Goal: Task Accomplishment & Management: Use online tool/utility

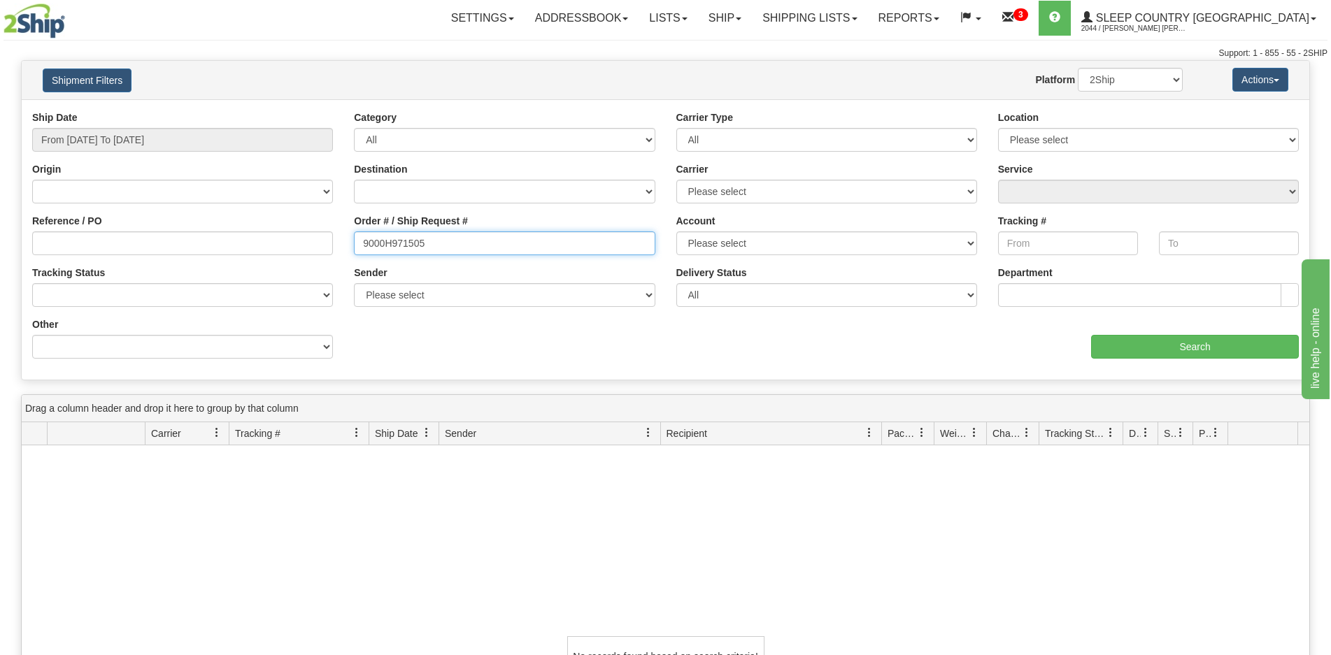
drag, startPoint x: 448, startPoint y: 241, endPoint x: 271, endPoint y: 239, distance: 176.9
click at [271, 110] on div "Reference / PO Order # / Ship Request # 9000H971505 Account Please select Canad…" at bounding box center [665, 110] width 1287 height 0
paste input "66189"
type input "9000H966189"
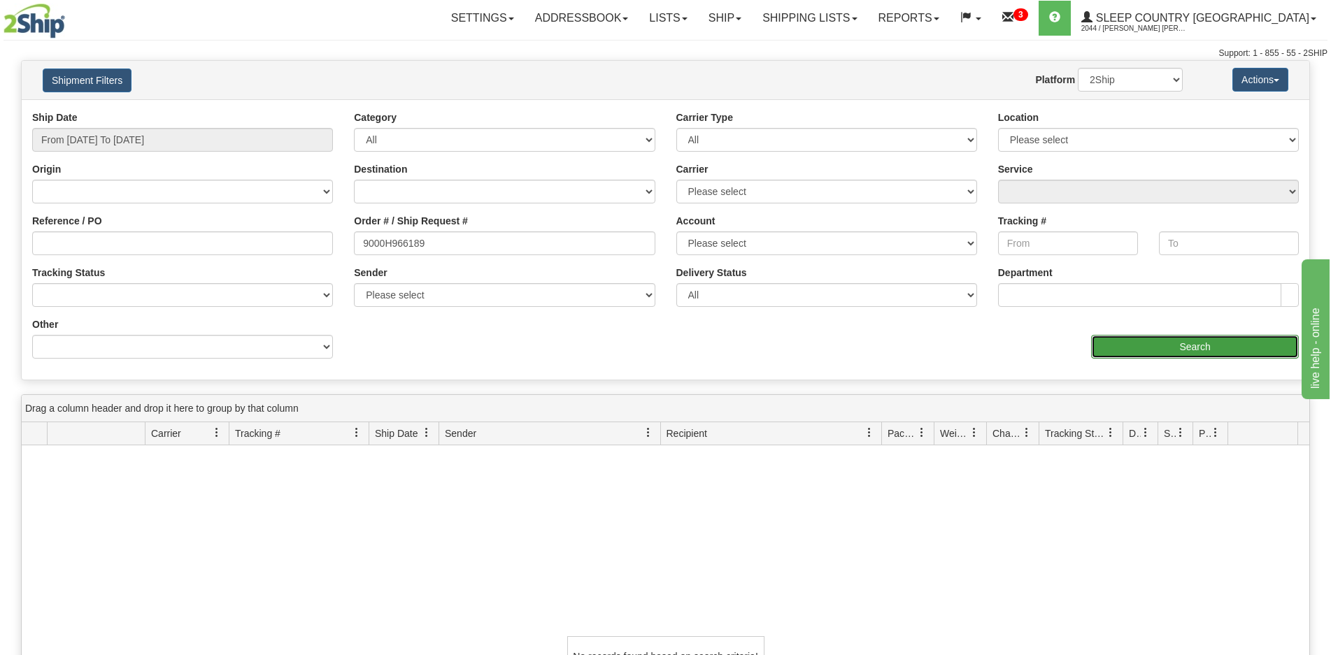
click at [1118, 340] on input "Search" at bounding box center [1195, 347] width 208 height 24
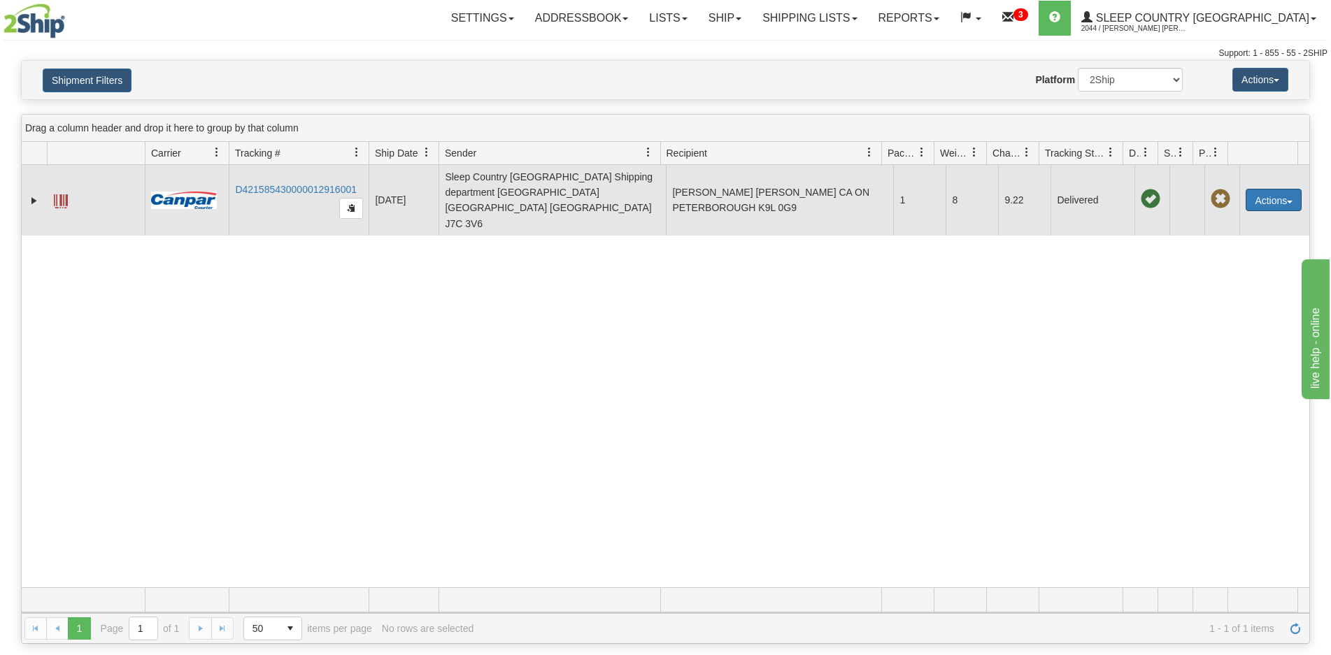
click at [1252, 194] on button "Actions" at bounding box center [1273, 200] width 56 height 22
click at [1220, 235] on link "Return" at bounding box center [1245, 244] width 112 height 18
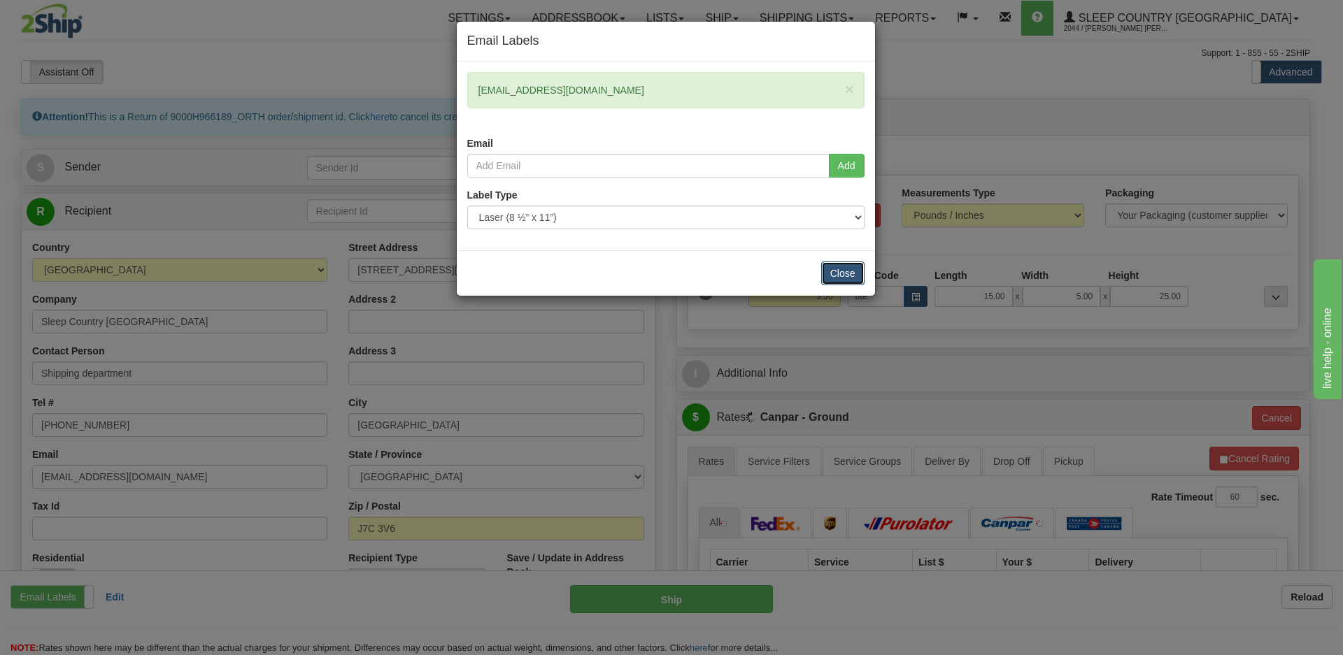
click at [839, 267] on button "Close" at bounding box center [842, 274] width 43 height 24
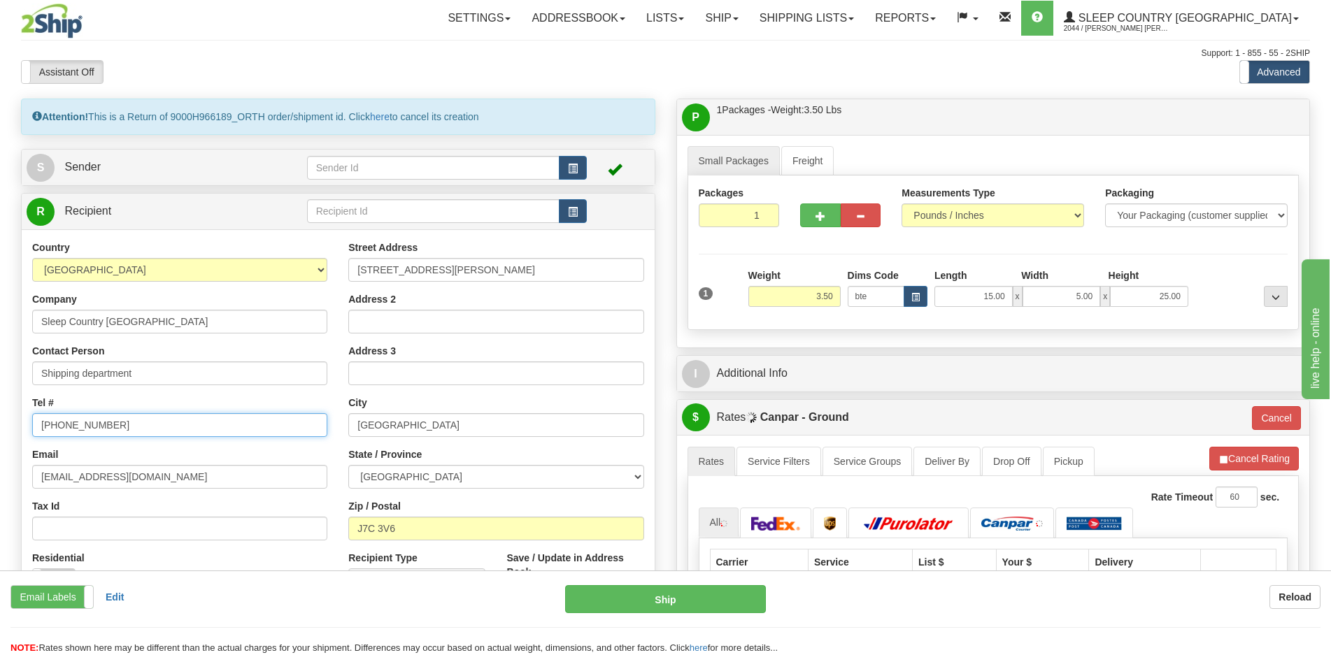
drag, startPoint x: 106, startPoint y: 424, endPoint x: 20, endPoint y: 429, distance: 86.1
click at [20, 429] on div "Attention! This is a Return of 9000H966189_ORTH order/shipment id. Click here t…" at bounding box center [337, 411] width 655 height 624
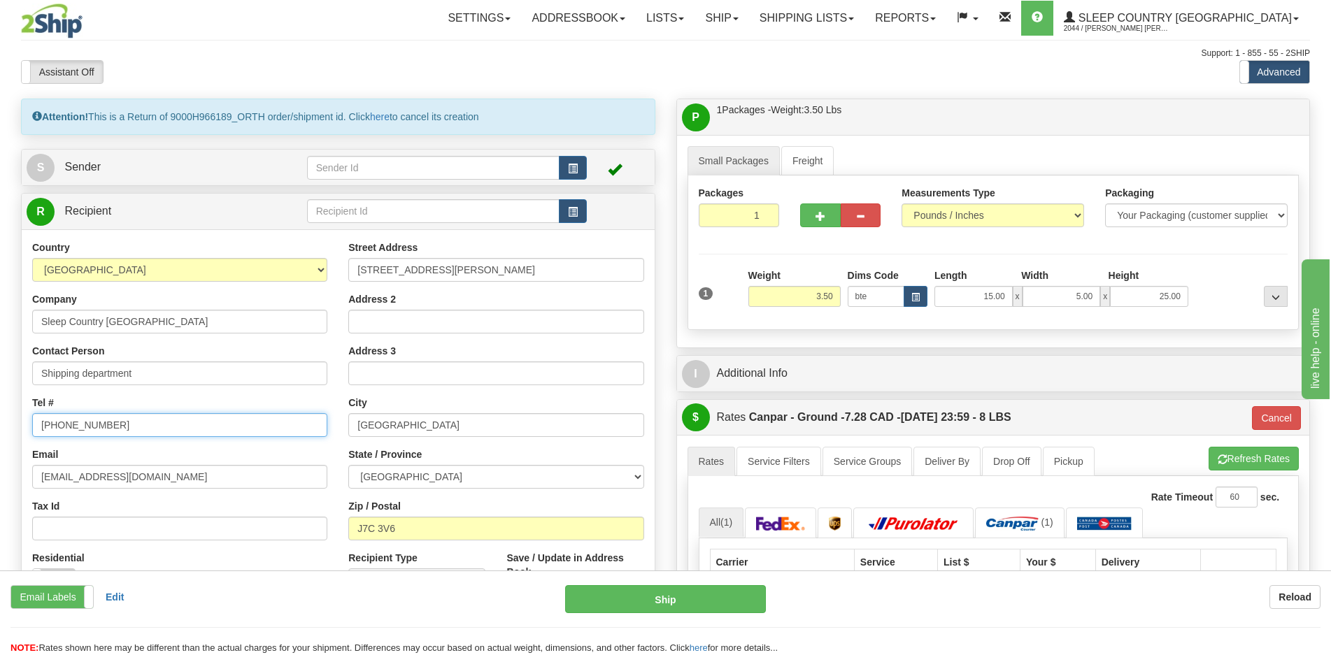
type input "1-888-753-3788"
drag, startPoint x: 146, startPoint y: 482, endPoint x: -13, endPoint y: 485, distance: 158.8
click at [0, 485] on html "Training Course Close Toggle navigation Settings Shipping Preferences New Sende…" at bounding box center [665, 327] width 1331 height 655
type input "CS@SUPPORT.SLEEPCOUNTRY.CA"
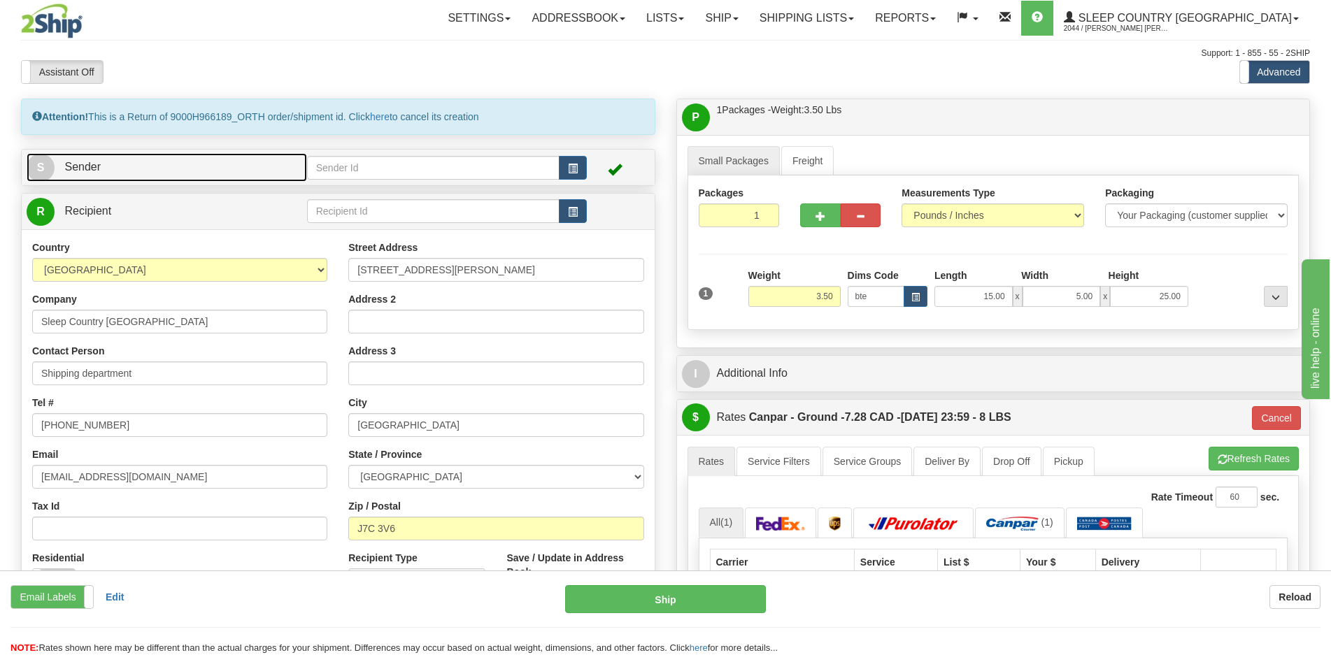
click at [222, 170] on link "S Sender" at bounding box center [167, 167] width 280 height 29
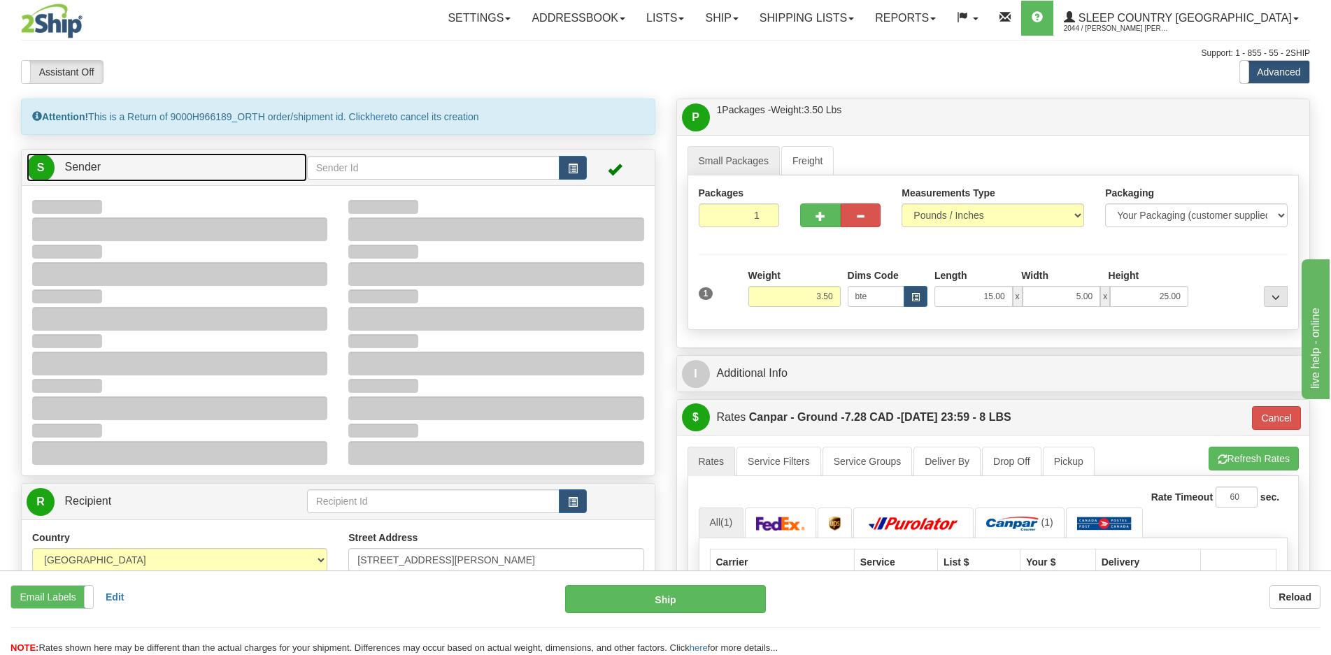
type input "11:58"
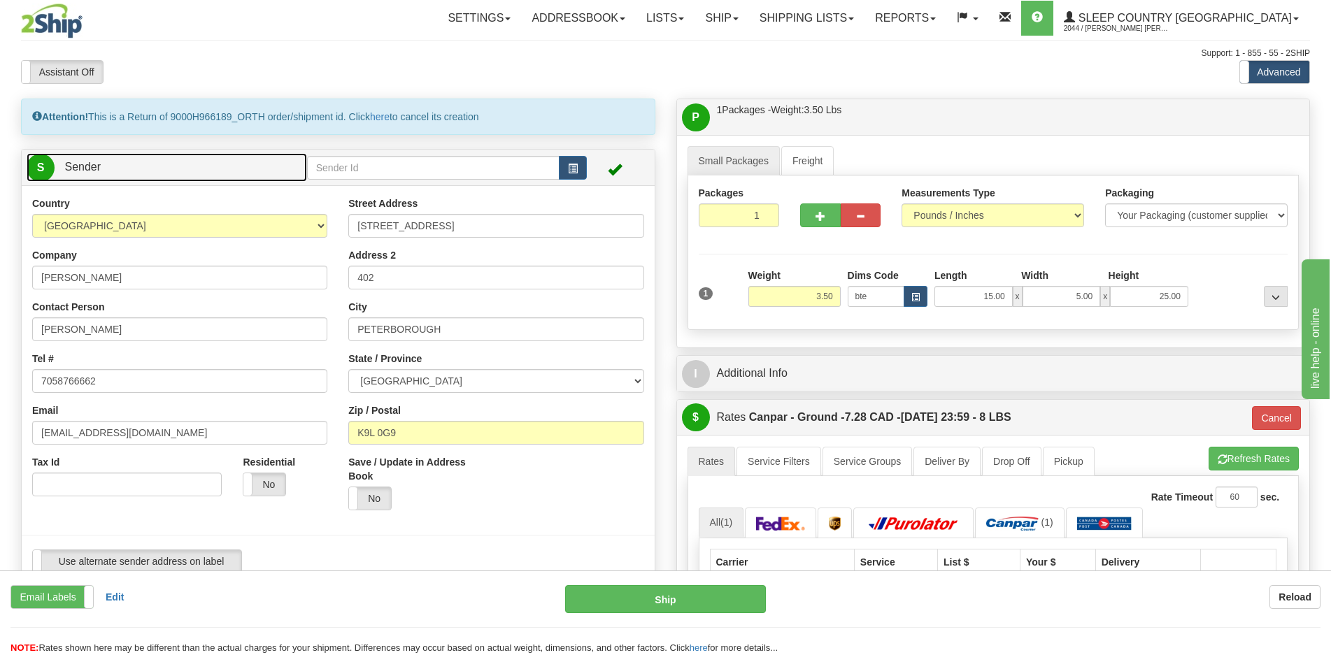
click at [223, 164] on link "S Sender" at bounding box center [167, 167] width 280 height 29
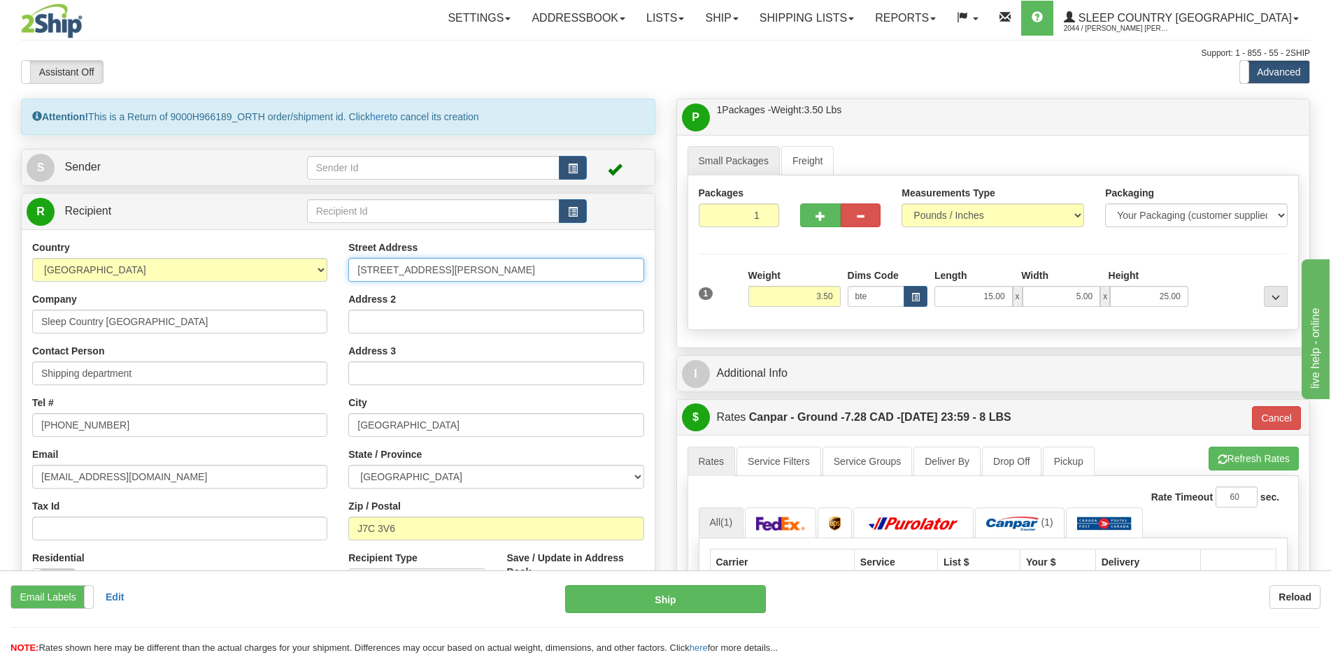
drag, startPoint x: 541, startPoint y: 275, endPoint x: 255, endPoint y: 263, distance: 286.2
click at [255, 263] on div "Country AFGHANISTAN ALAND ISLANDS ALBANIA ALGERIA AMERICAN SAMOA ANDORRA ANGOLA…" at bounding box center [338, 429] width 633 height 376
type input "2"
type input "520 COLLEGE ST EAST"
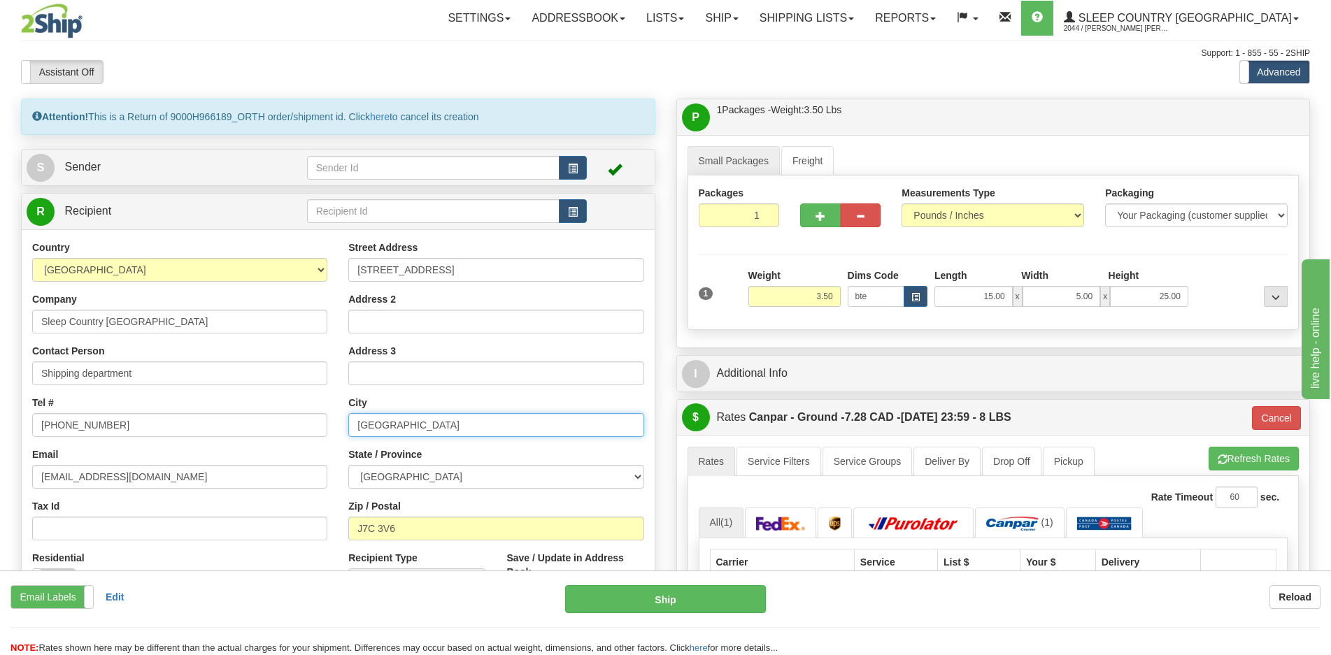
drag, startPoint x: 422, startPoint y: 427, endPoint x: 322, endPoint y: 434, distance: 100.2
click at [322, 434] on div "Country AFGHANISTAN ALAND ISLANDS ALBANIA ALGERIA AMERICAN SAMOA ANDORRA ANGOLA…" at bounding box center [338, 429] width 633 height 376
type input "BELLEVILLE"
click at [417, 474] on select "ALBERTA BRITISH COLUMBIA MANITOBA NEW BRUNSWICK NEWFOUNDLAND NOVA SCOTIA NUNAVU…" at bounding box center [495, 477] width 295 height 24
select select "ON"
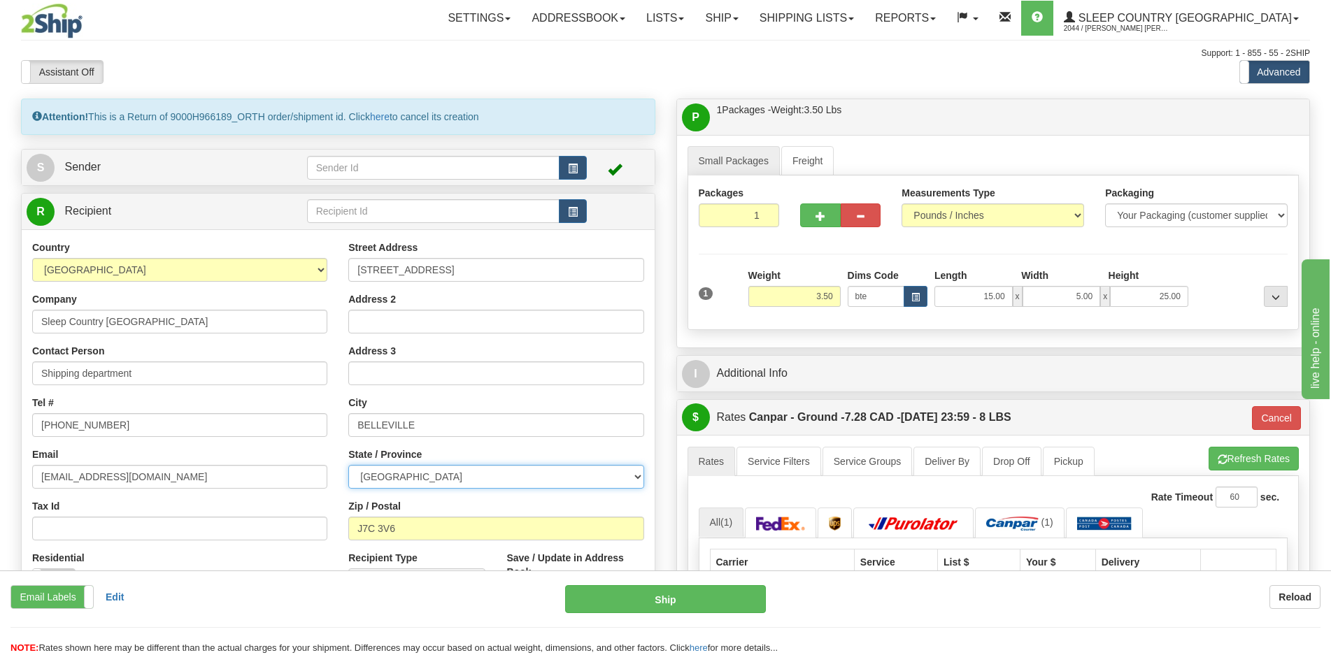
click at [348, 465] on select "ALBERTA BRITISH COLUMBIA MANITOBA NEW BRUNSWICK NEWFOUNDLAND NOVA SCOTIA NUNAVU…" at bounding box center [495, 477] width 295 height 24
drag, startPoint x: 408, startPoint y: 531, endPoint x: 357, endPoint y: 525, distance: 51.4
click at [357, 525] on input "J7C 3V6" at bounding box center [495, 529] width 295 height 24
type input "K8N 4Z6"
click at [324, 520] on input "Tax Id" at bounding box center [179, 529] width 295 height 24
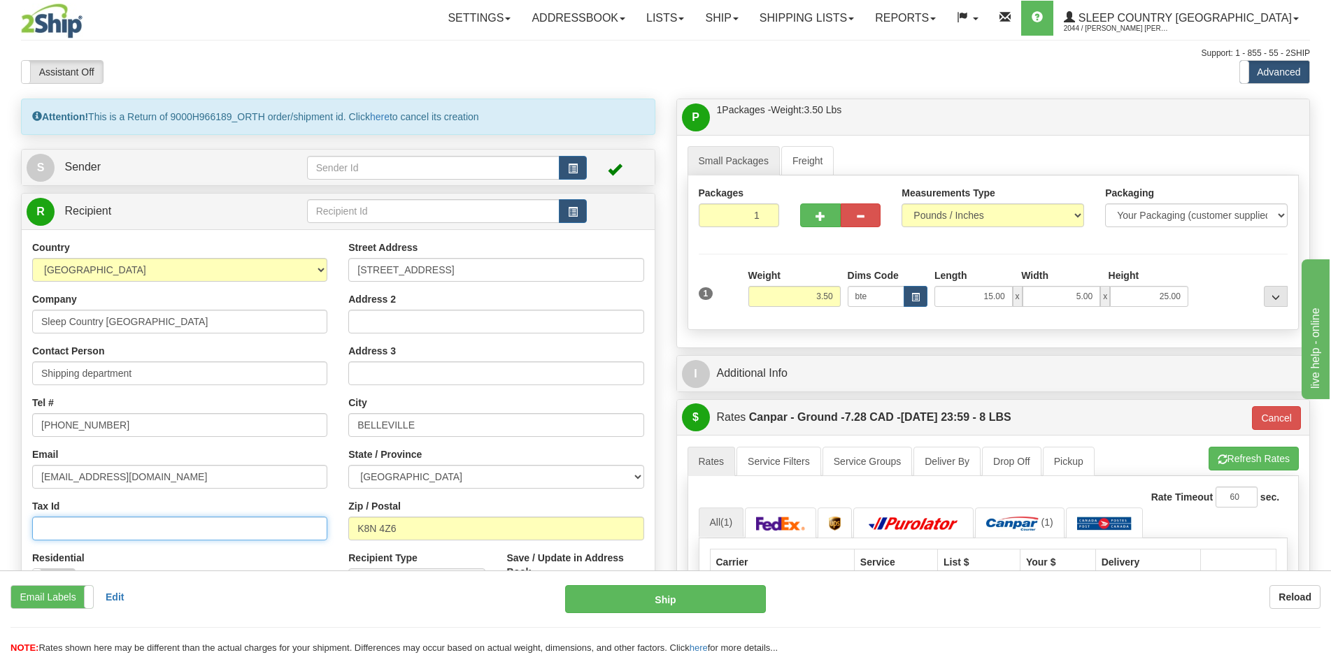
type input "1"
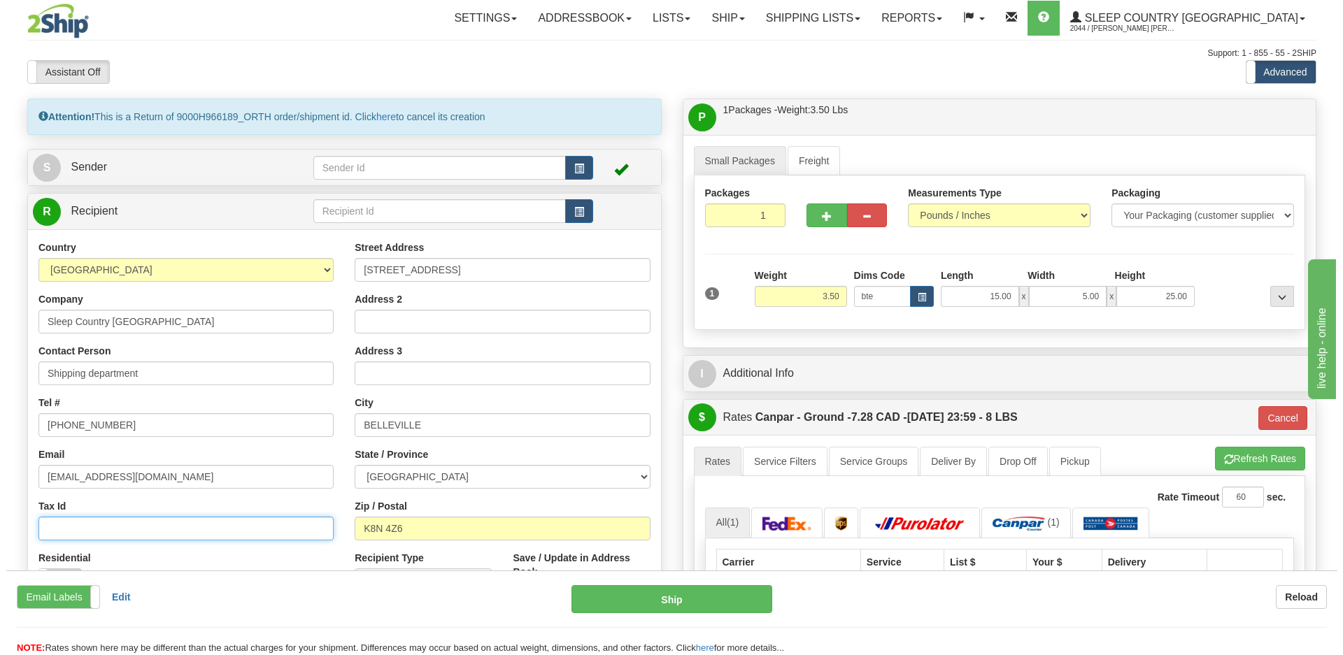
scroll to position [210, 0]
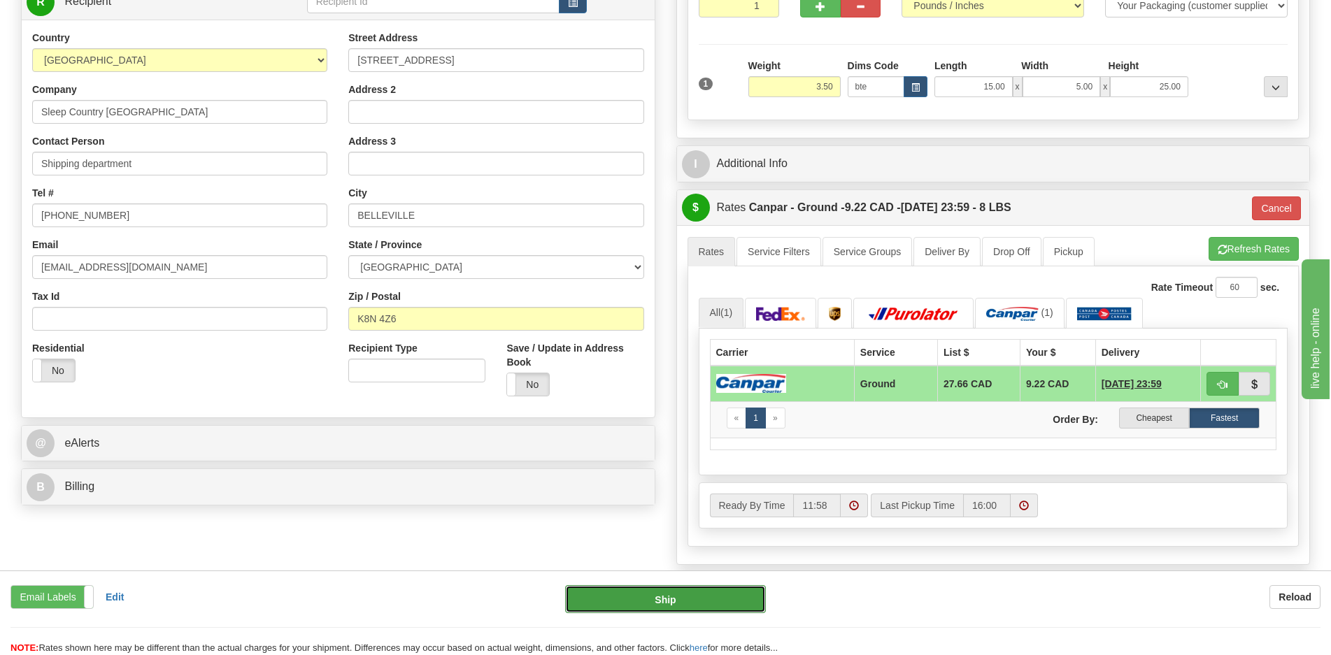
click at [652, 596] on button "Ship" at bounding box center [665, 599] width 201 height 28
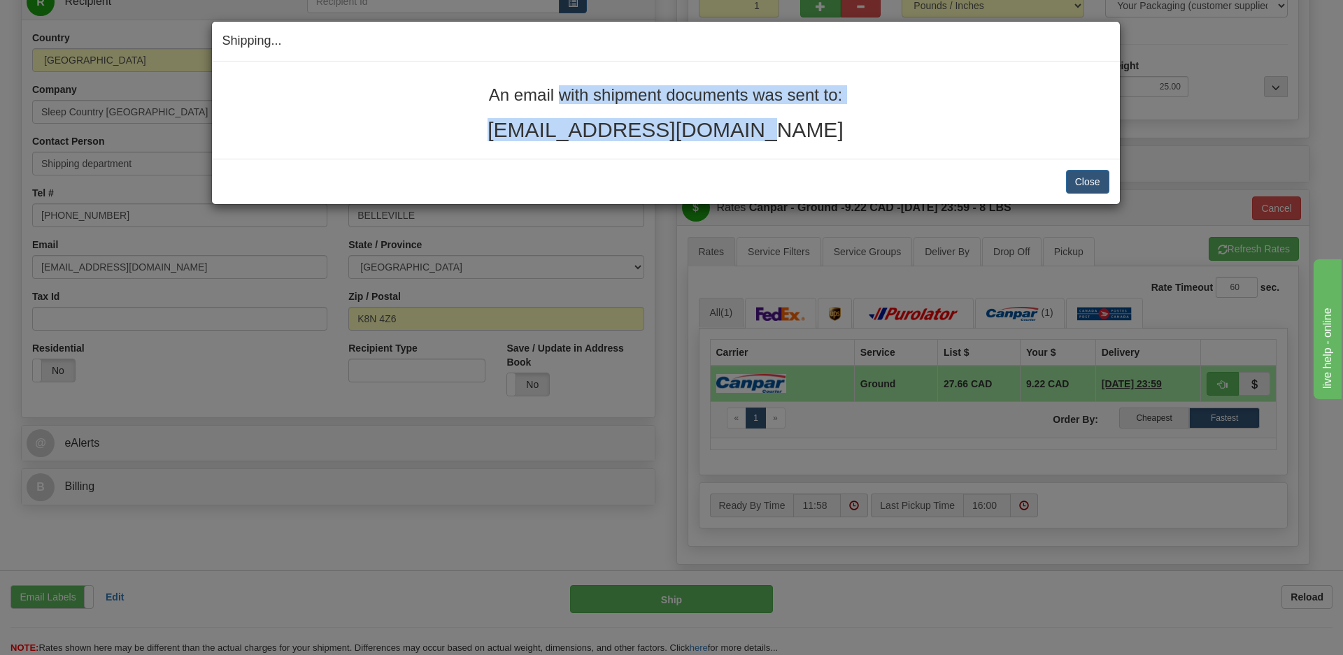
drag, startPoint x: 808, startPoint y: 146, endPoint x: 481, endPoint y: 84, distance: 332.4
click at [481, 84] on div "An email with shipment documents was sent to: jmuise@live.ca" at bounding box center [666, 110] width 908 height 97
copy div "An email with shipment documents was sent to: jmuise@live.ca"
click at [1087, 178] on button "Close" at bounding box center [1087, 182] width 43 height 24
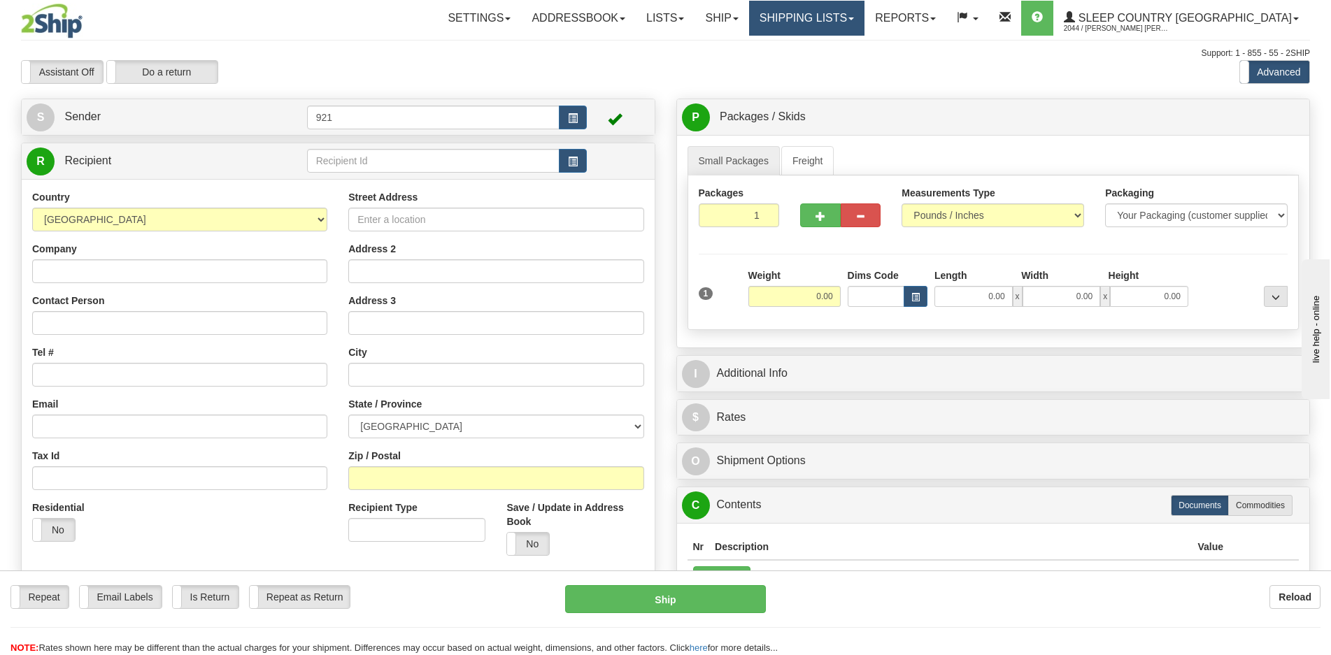
click at [858, 12] on link "Shipping lists" at bounding box center [806, 18] width 115 height 35
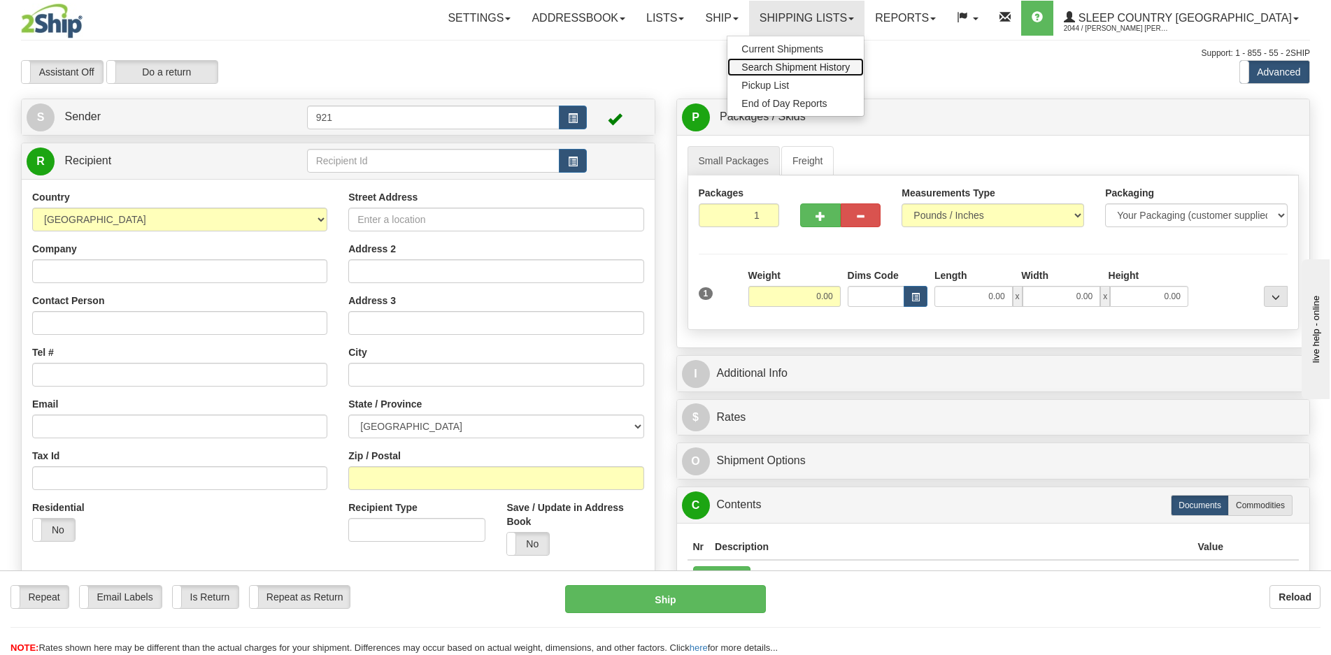
click at [850, 69] on span "Search Shipment History" at bounding box center [795, 67] width 108 height 11
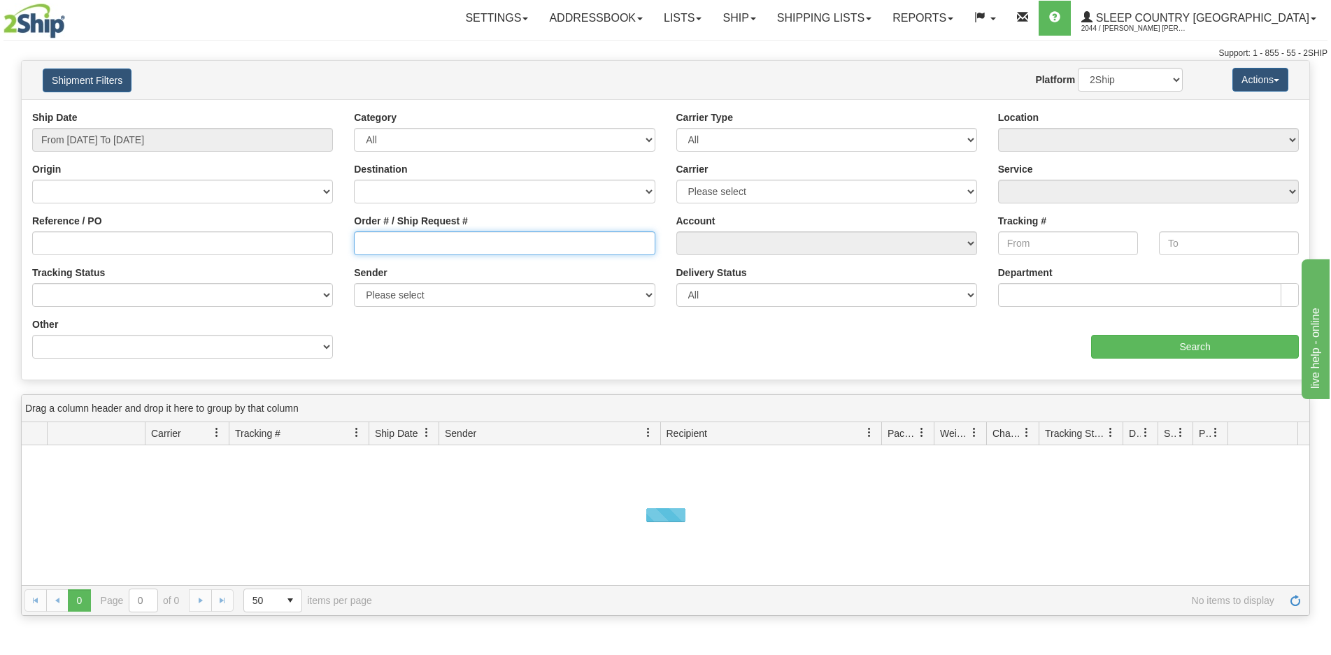
click at [431, 244] on input "Order # / Ship Request #" at bounding box center [504, 243] width 301 height 24
paste input "9000H981224"
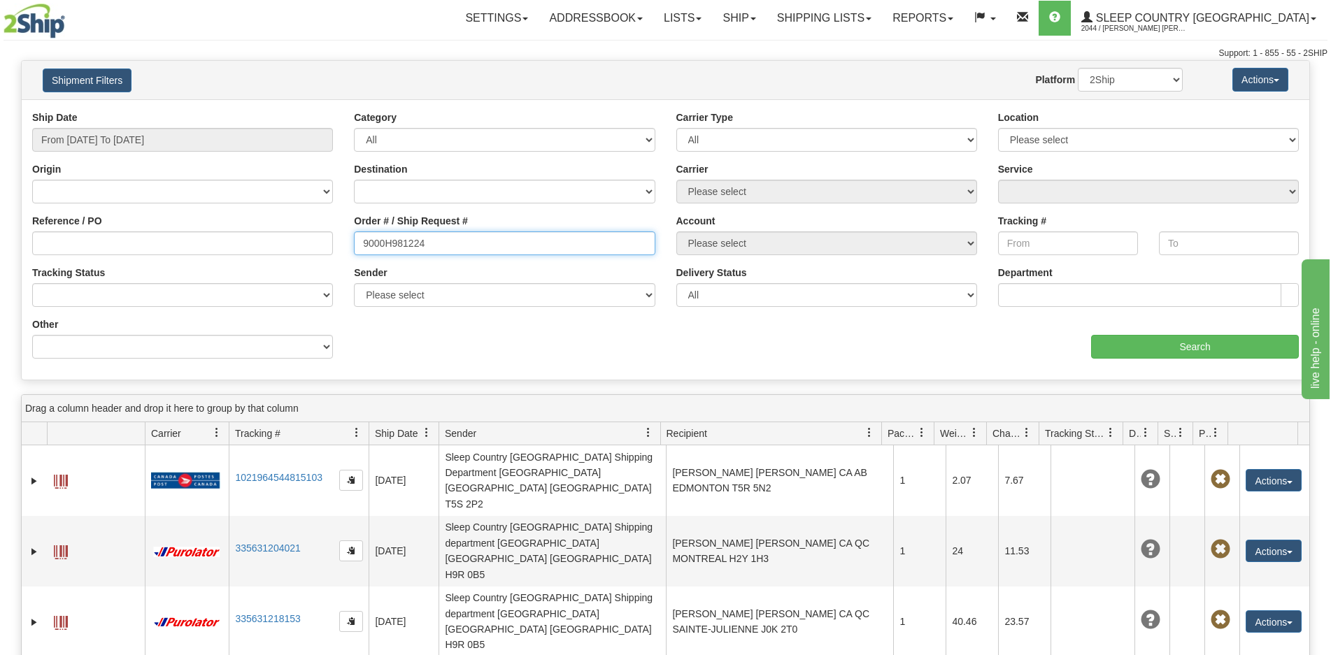
type input "9000H981224"
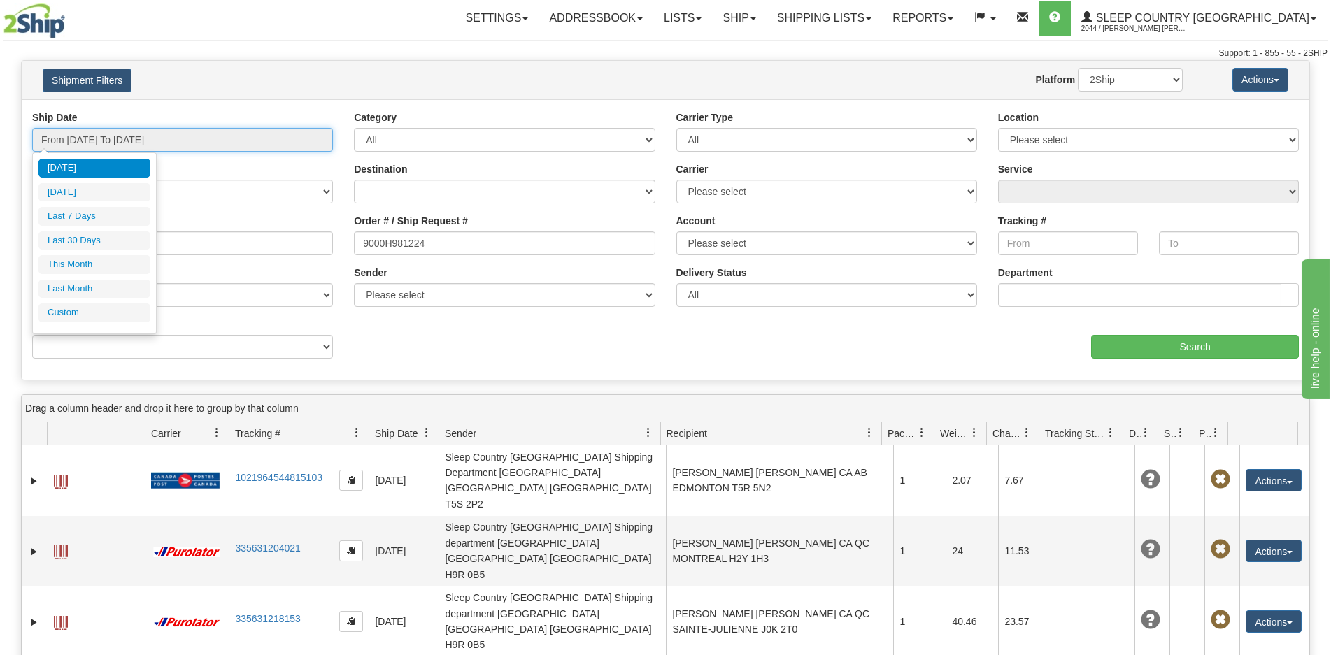
click at [180, 138] on input "From 08/13/2025 To 08/14/2025" at bounding box center [182, 140] width 301 height 24
click at [104, 242] on li "Last 30 Days" at bounding box center [94, 240] width 112 height 19
type input "From 07/16/2025 To 08/14/2025"
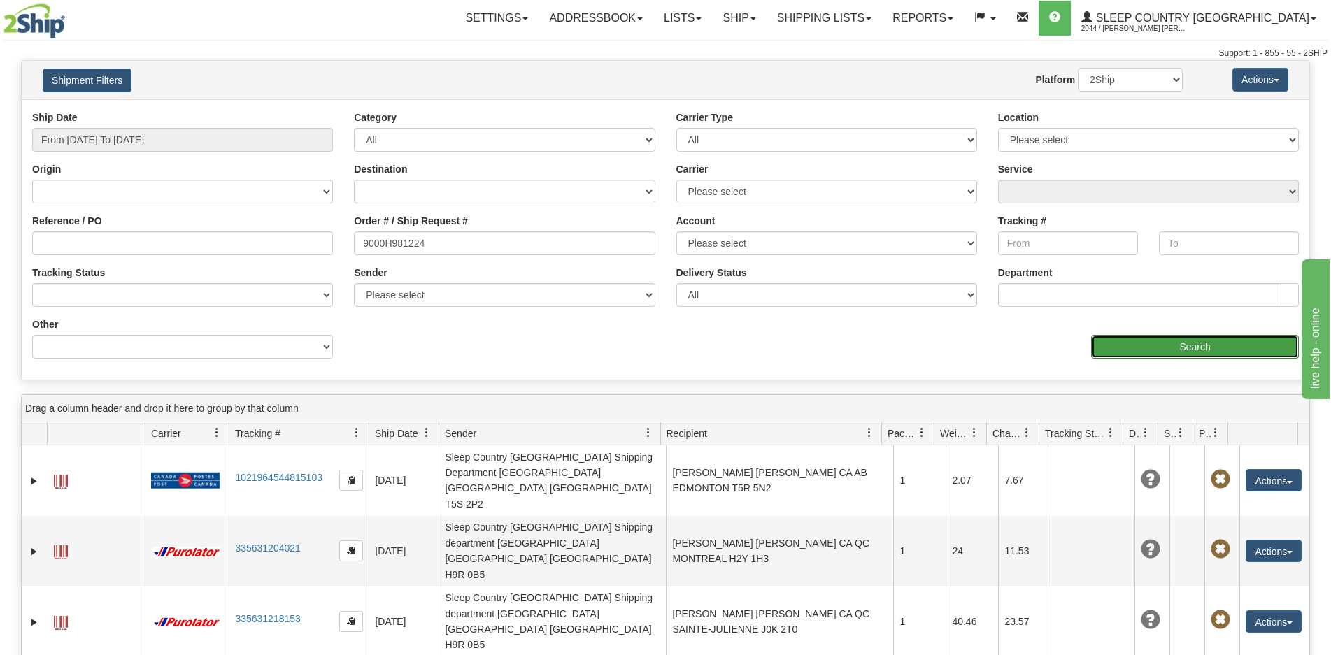
click at [1230, 346] on input "Search" at bounding box center [1195, 347] width 208 height 24
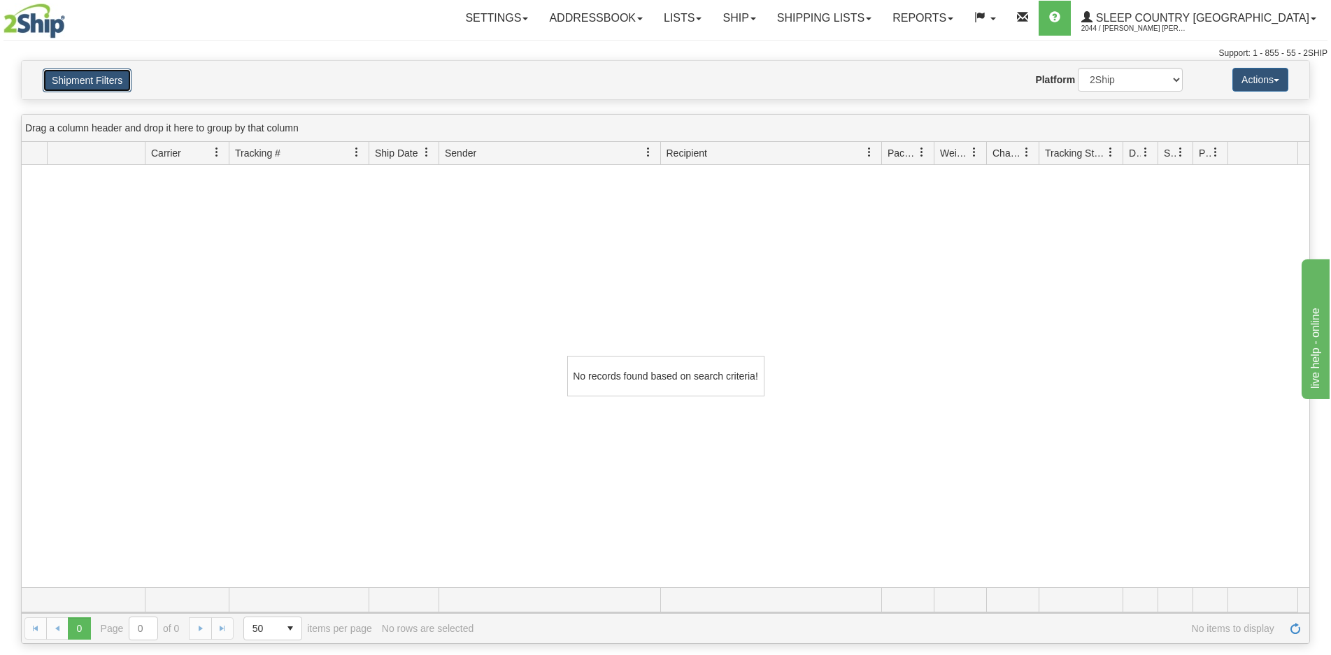
click at [96, 77] on button "Shipment Filters" at bounding box center [87, 81] width 89 height 24
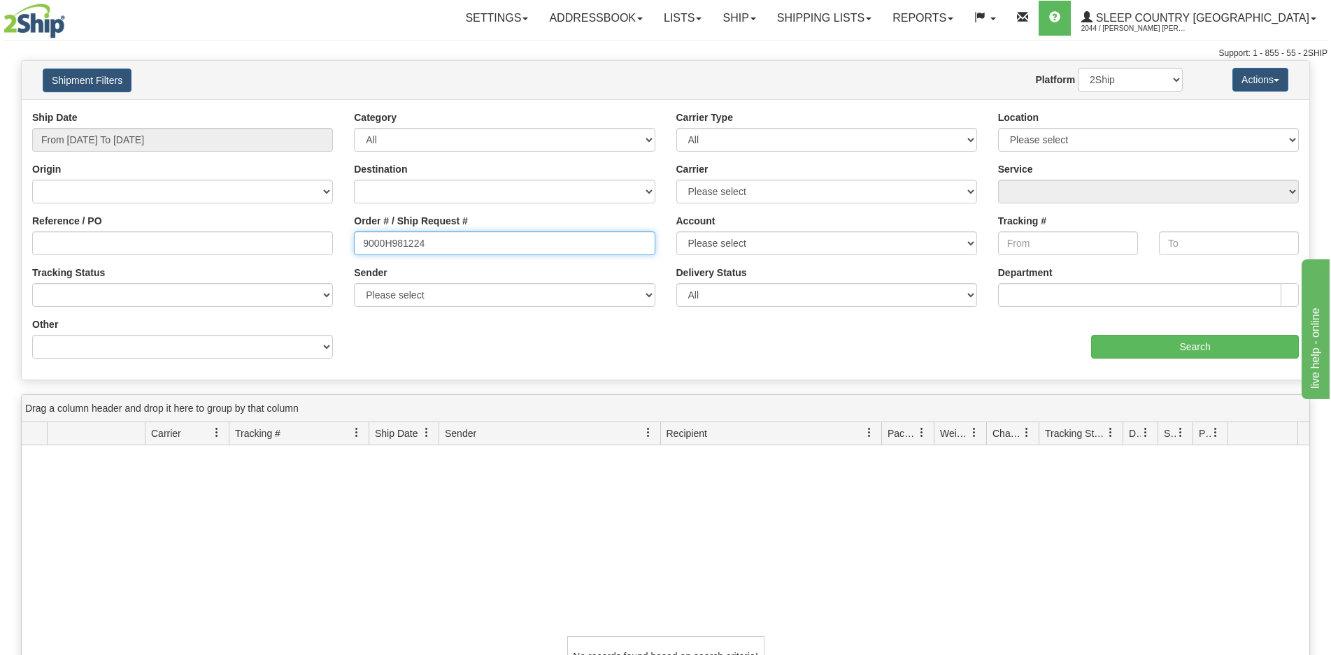
drag, startPoint x: 450, startPoint y: 243, endPoint x: 255, endPoint y: 237, distance: 195.2
click at [252, 110] on div "Reference / PO Order # / Ship Request # 9000H981224 Account Please select Canad…" at bounding box center [665, 110] width 1287 height 0
paste input "5693"
type input "9000H985693"
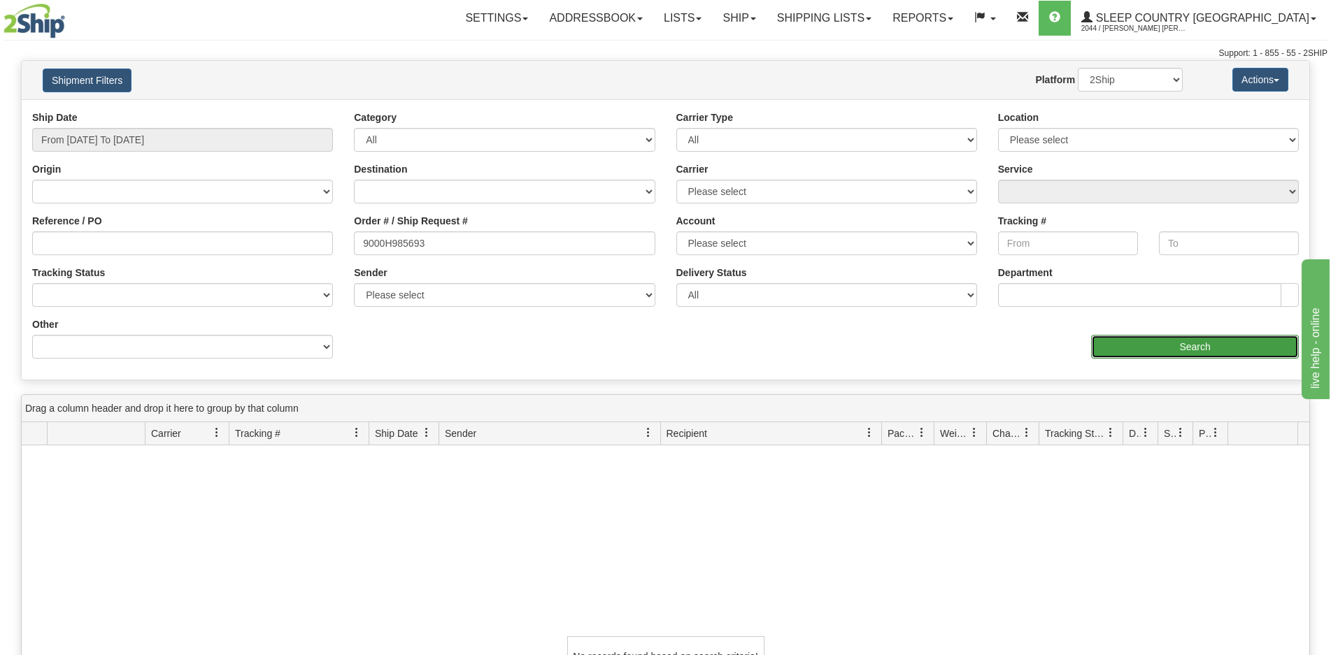
click at [1104, 348] on input "Search" at bounding box center [1195, 347] width 208 height 24
